Goal: Information Seeking & Learning: Learn about a topic

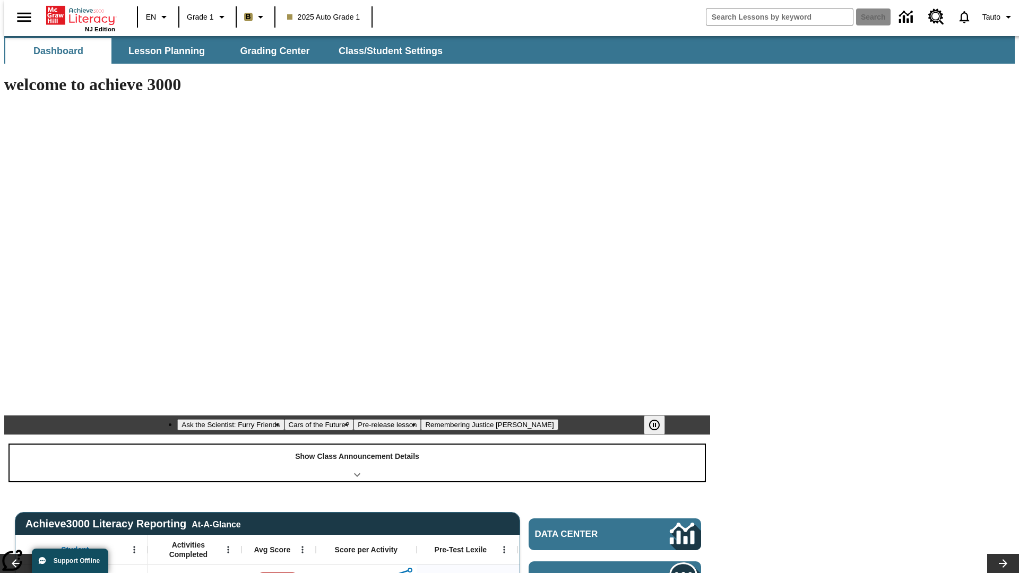
click at [357, 445] on div "Show Class Announcement Details" at bounding box center [357, 463] width 695 height 37
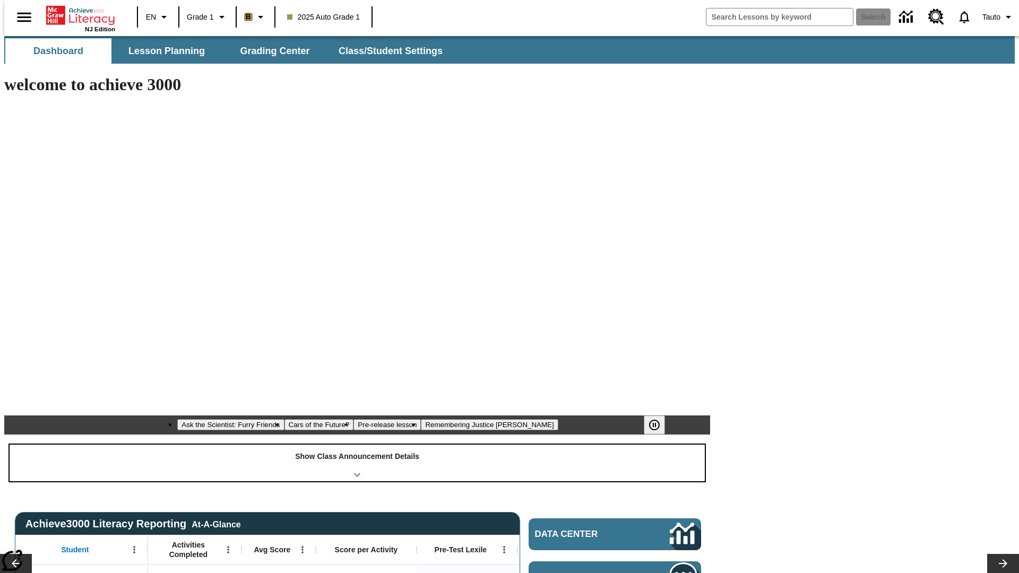
click at [357, 445] on div "Show Class Announcement Details" at bounding box center [357, 463] width 695 height 37
